Goal: Find specific page/section: Find specific page/section

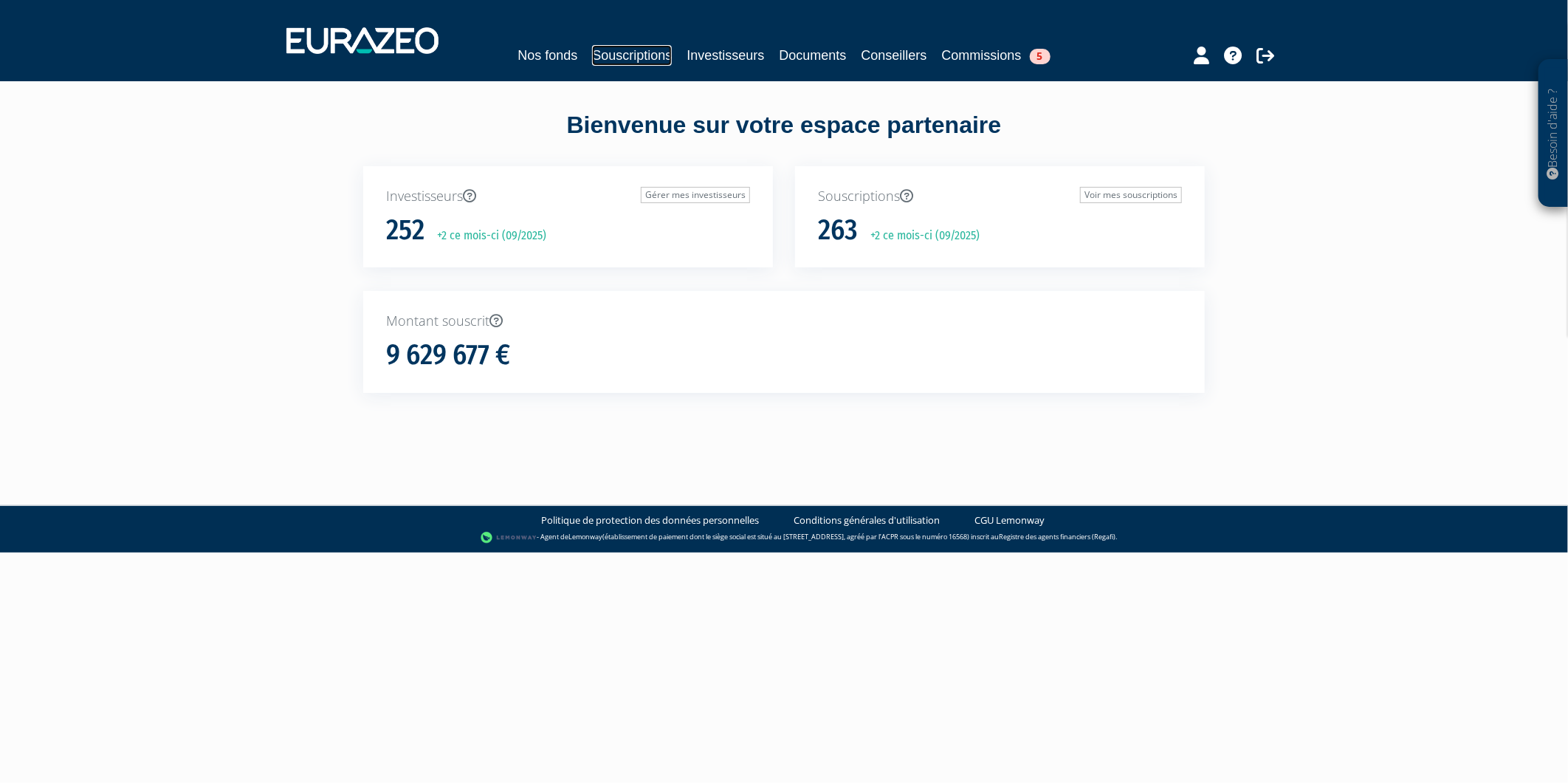
click at [623, 48] on link "Souscriptions" at bounding box center [632, 55] width 80 height 21
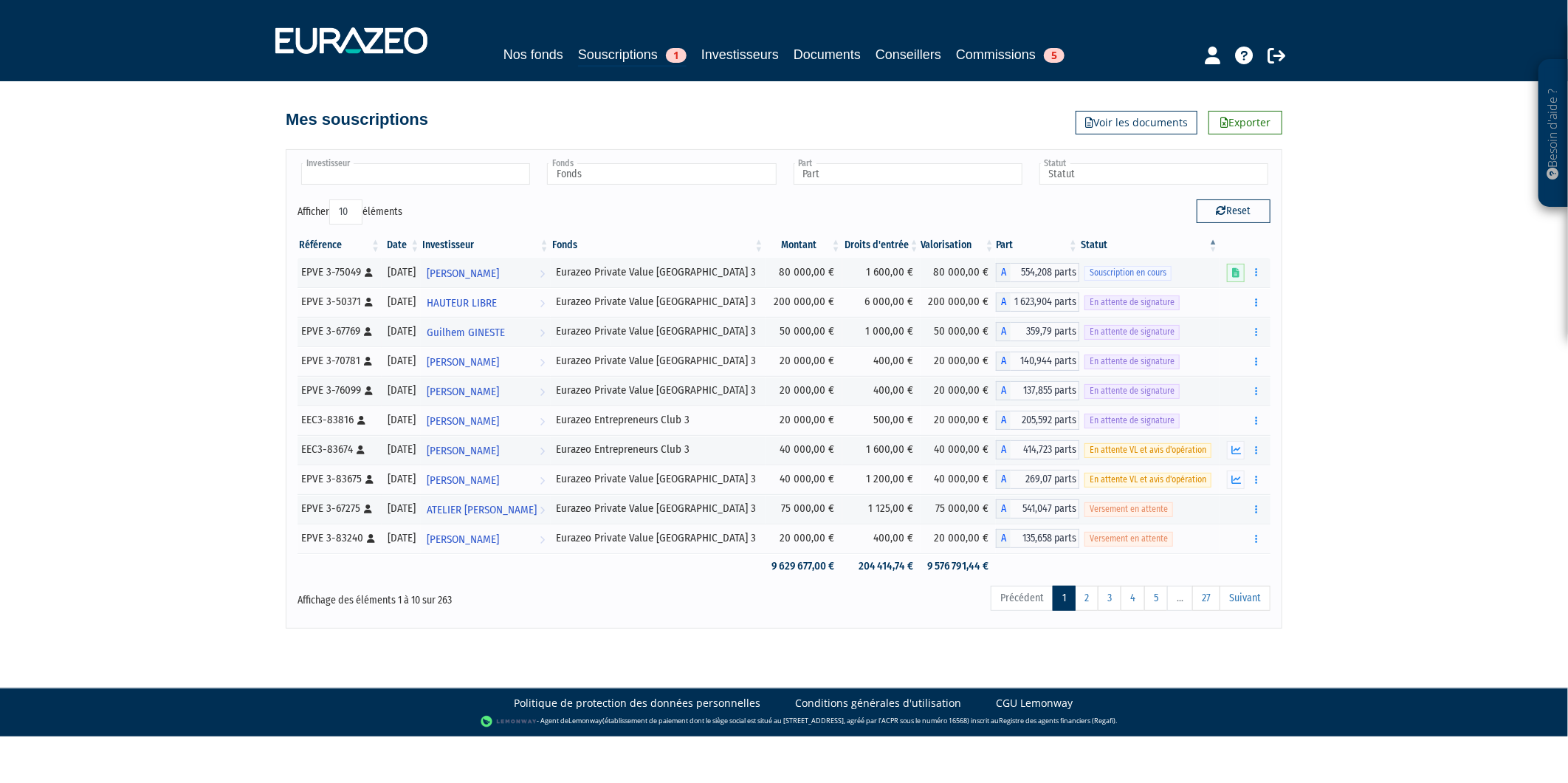
click at [443, 174] on input "text" at bounding box center [415, 174] width 229 height 21
type input "michar"
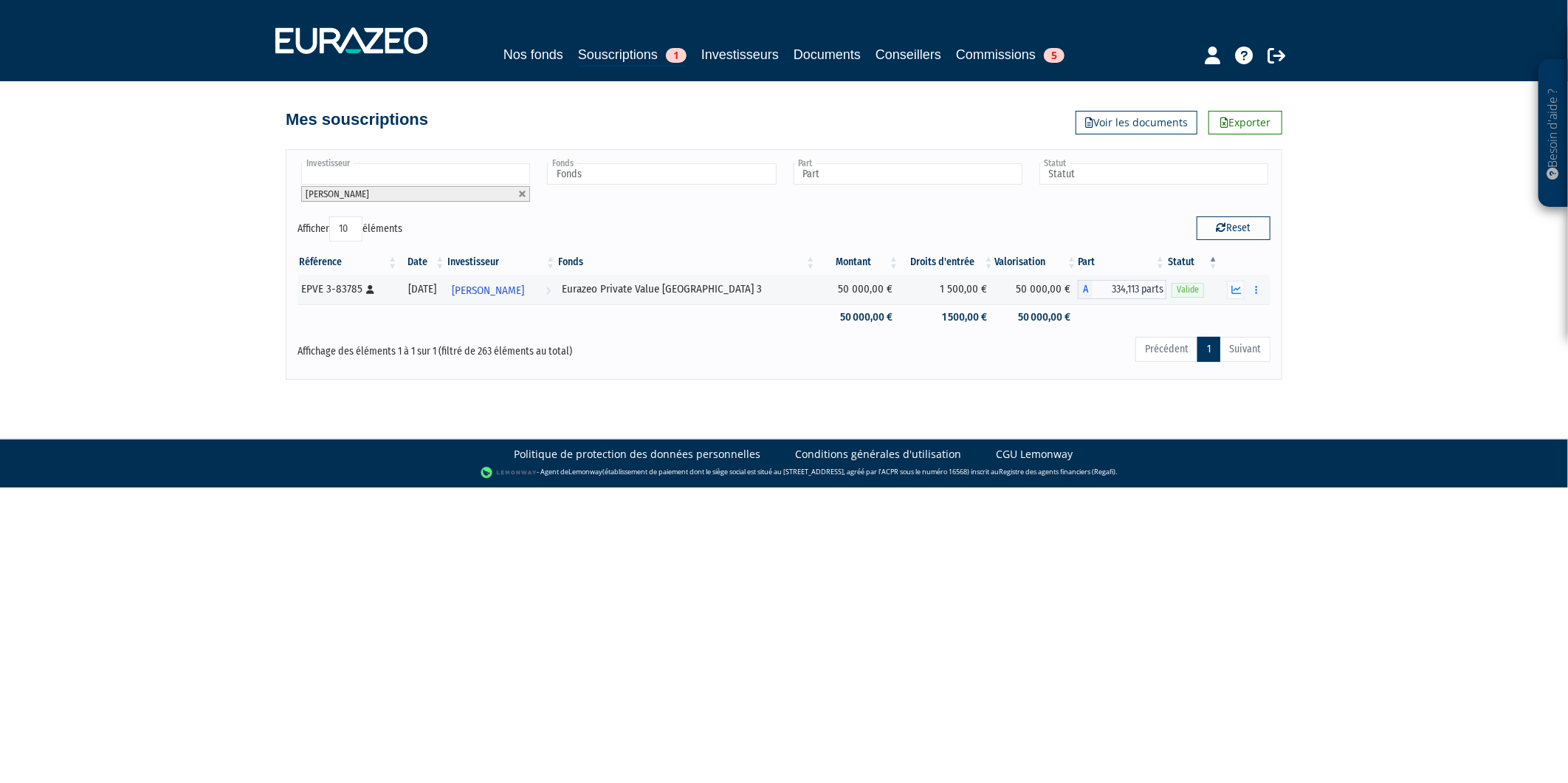
click at [516, 190] on li "Charles MICHARD" at bounding box center [415, 194] width 229 height 15
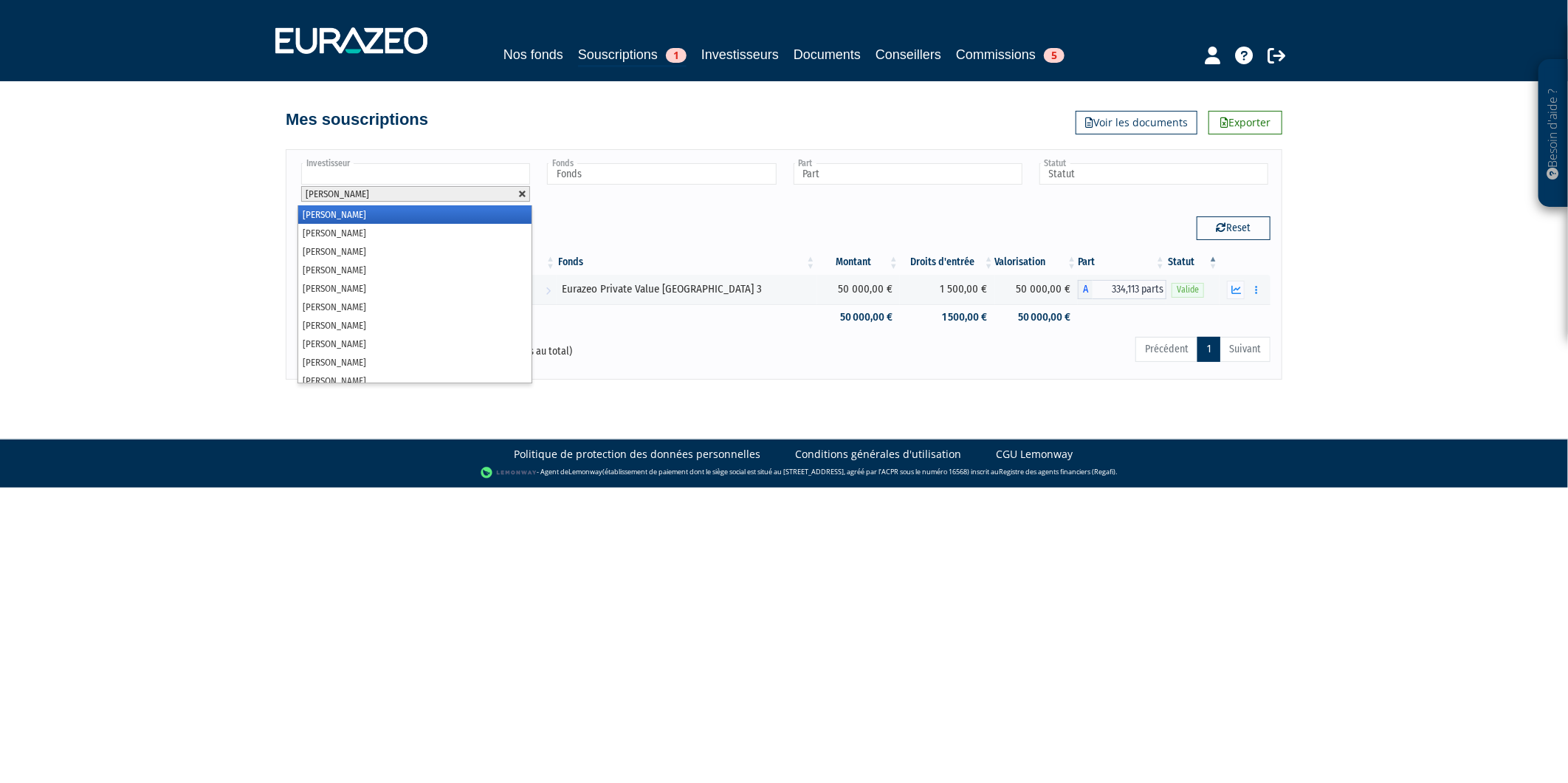
click at [522, 192] on link at bounding box center [523, 194] width 9 height 9
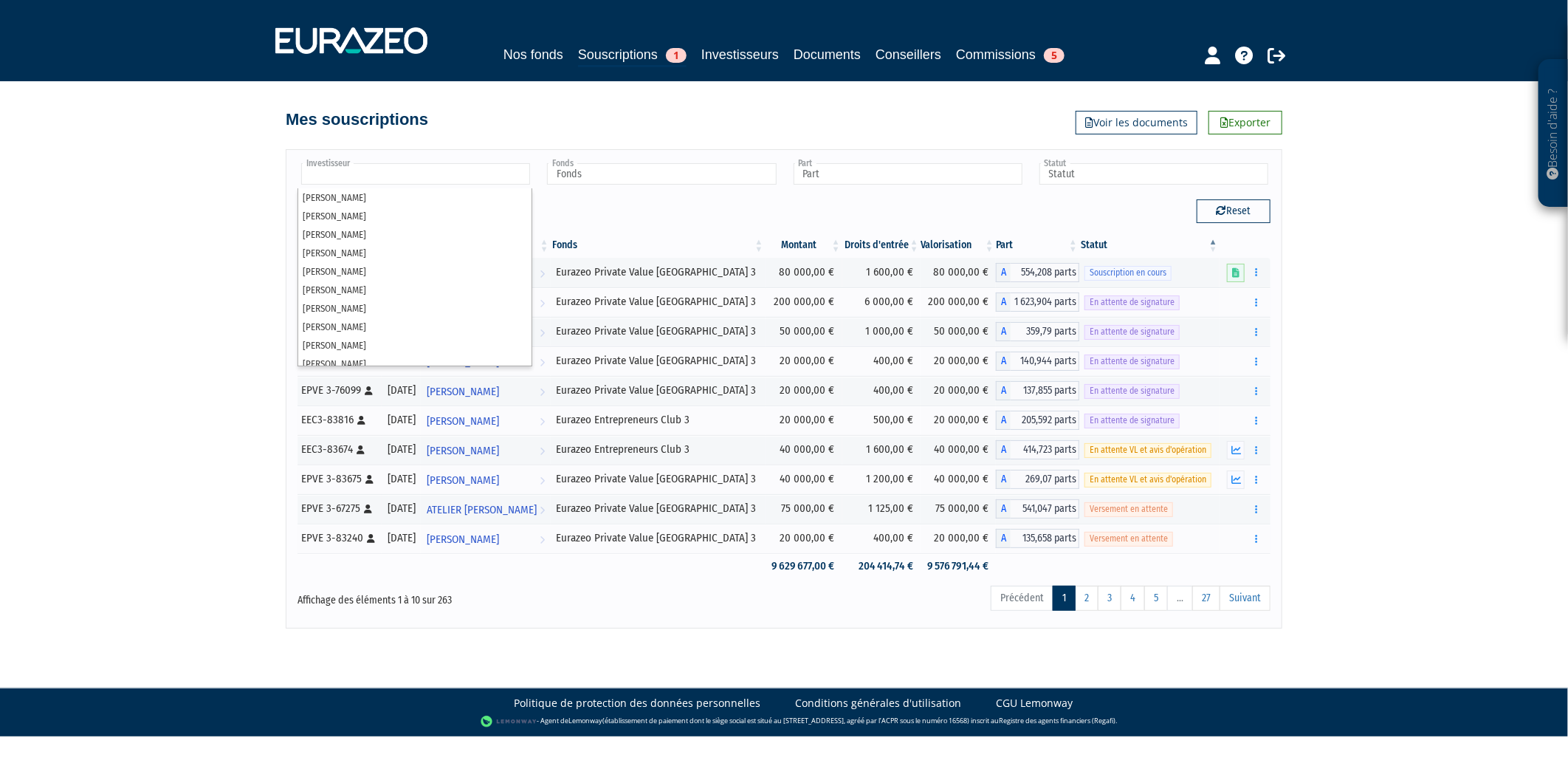
type input "Investisseur"
click at [200, 166] on div "Besoin d'aide ? × J'ai besoin d'aide Si vous avez une question à propos du fonc…" at bounding box center [784, 314] width 1568 height 628
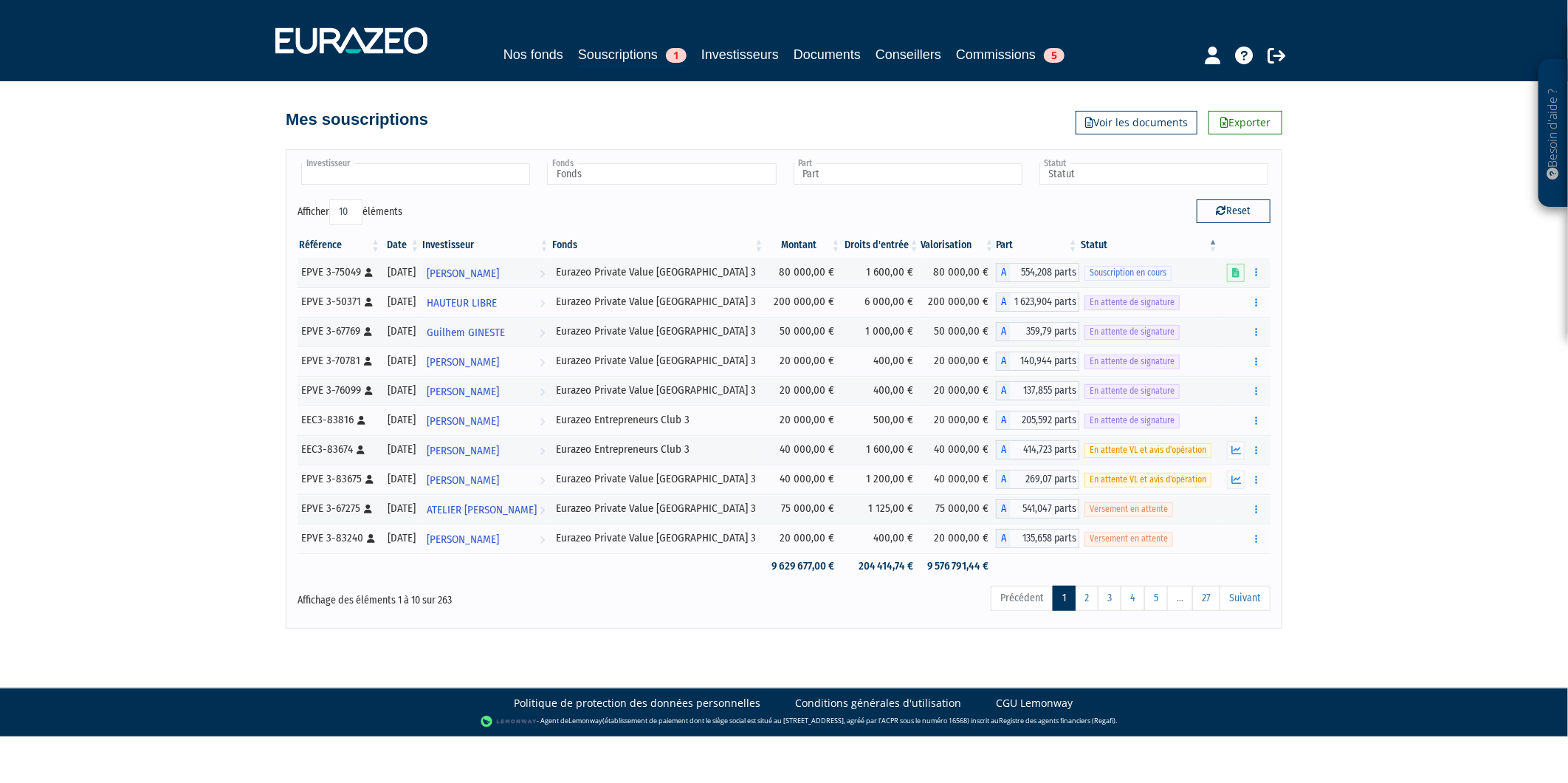
click at [329, 182] on input "text" at bounding box center [415, 174] width 229 height 21
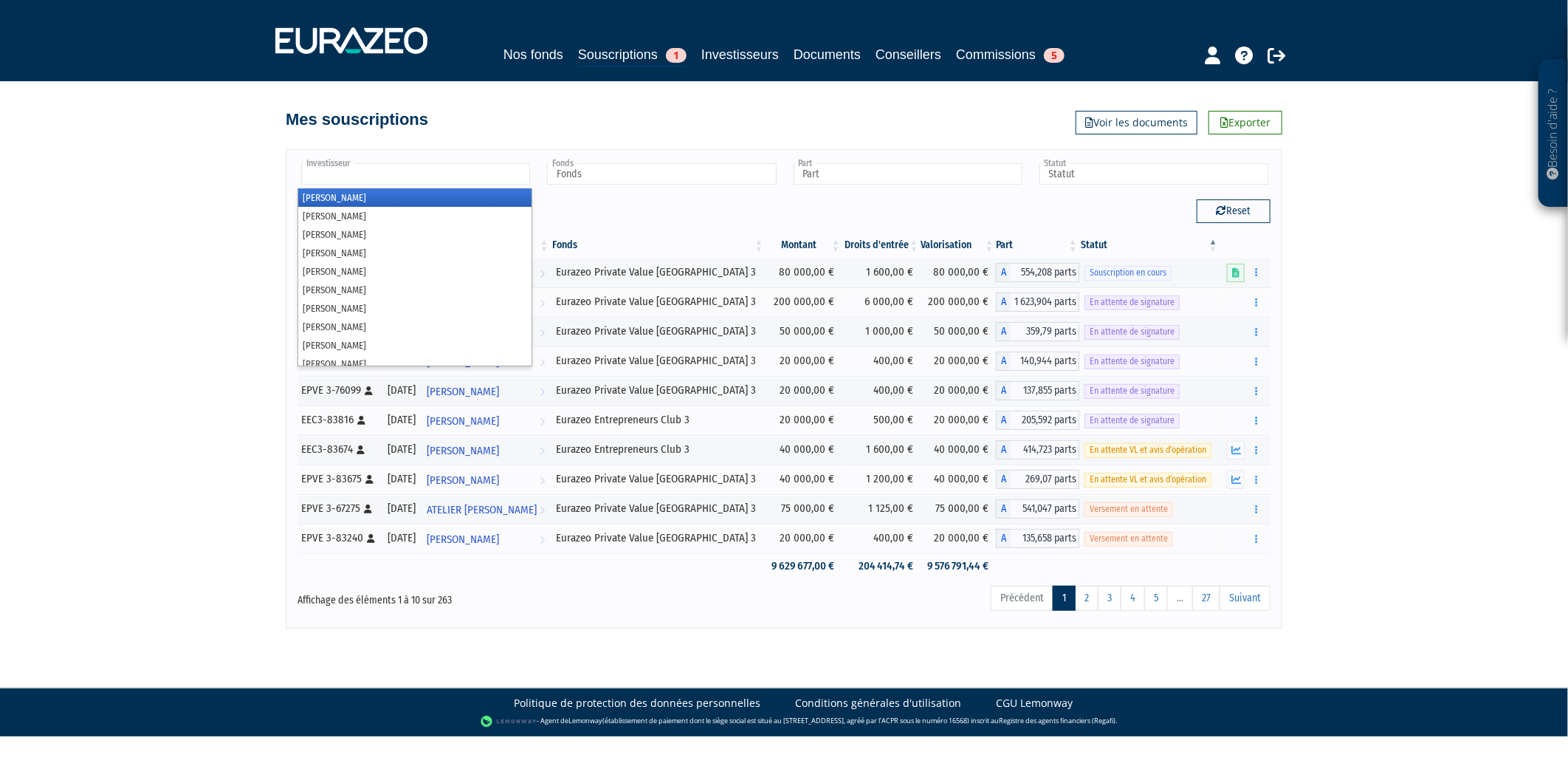
click at [499, 133] on div "Besoin d'aide ? × J'ai besoin d'aide Si vous avez une question à propos du fonc…" at bounding box center [784, 314] width 1568 height 628
type input "Investisseur"
